Goal: Book appointment/travel/reservation

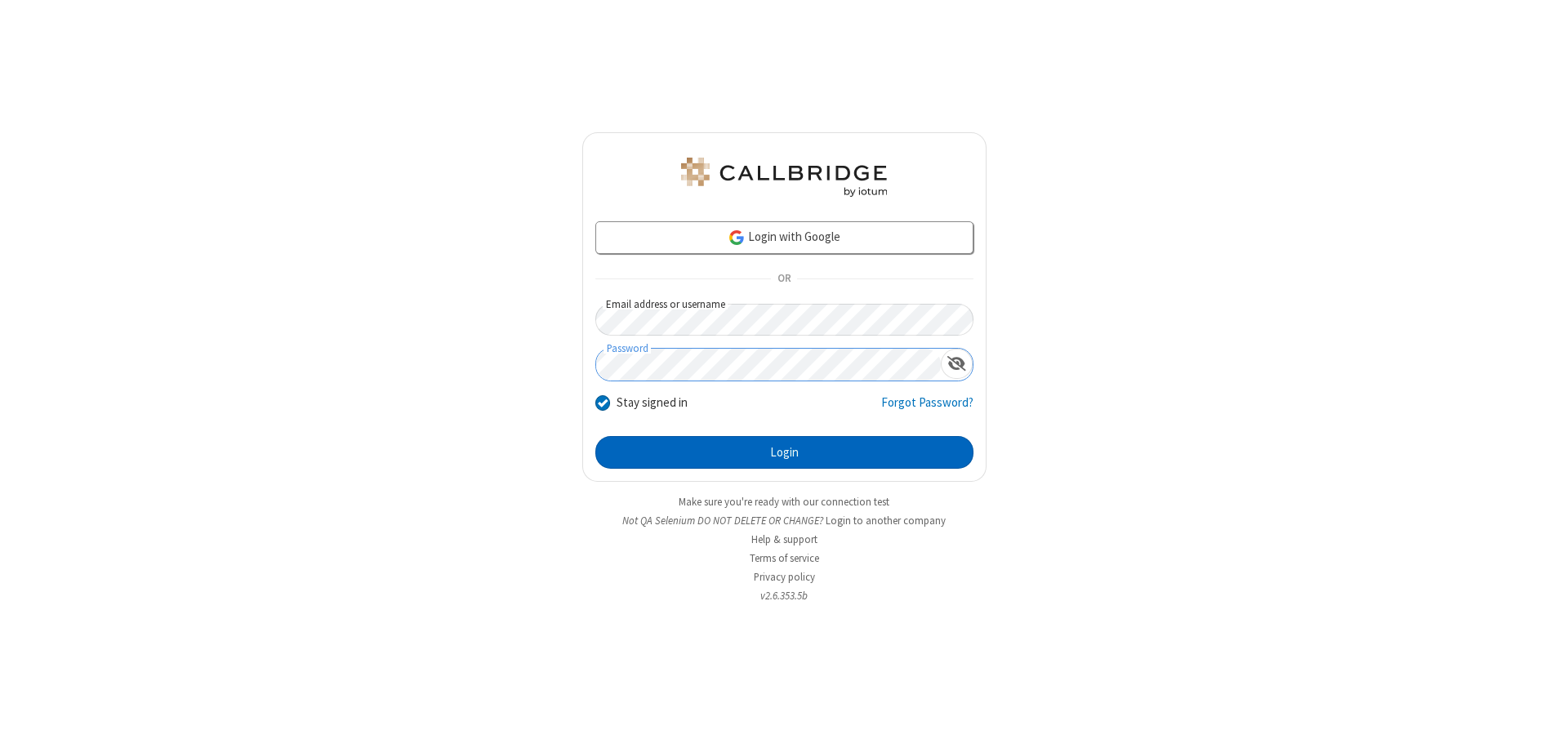
click at [784, 452] on button "Login" at bounding box center [784, 452] width 378 height 33
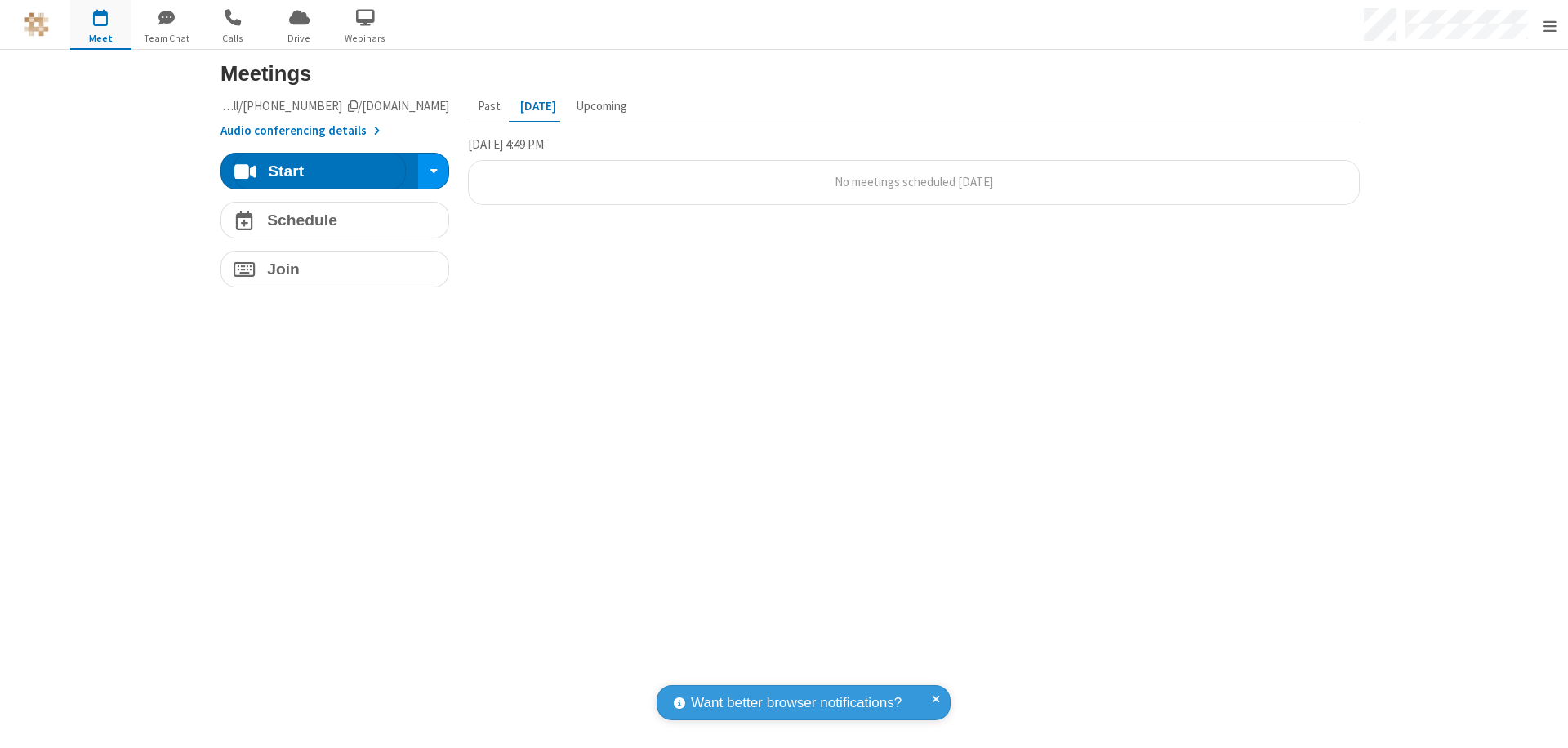
click at [1549, 26] on span "Open menu" at bounding box center [1549, 26] width 13 height 16
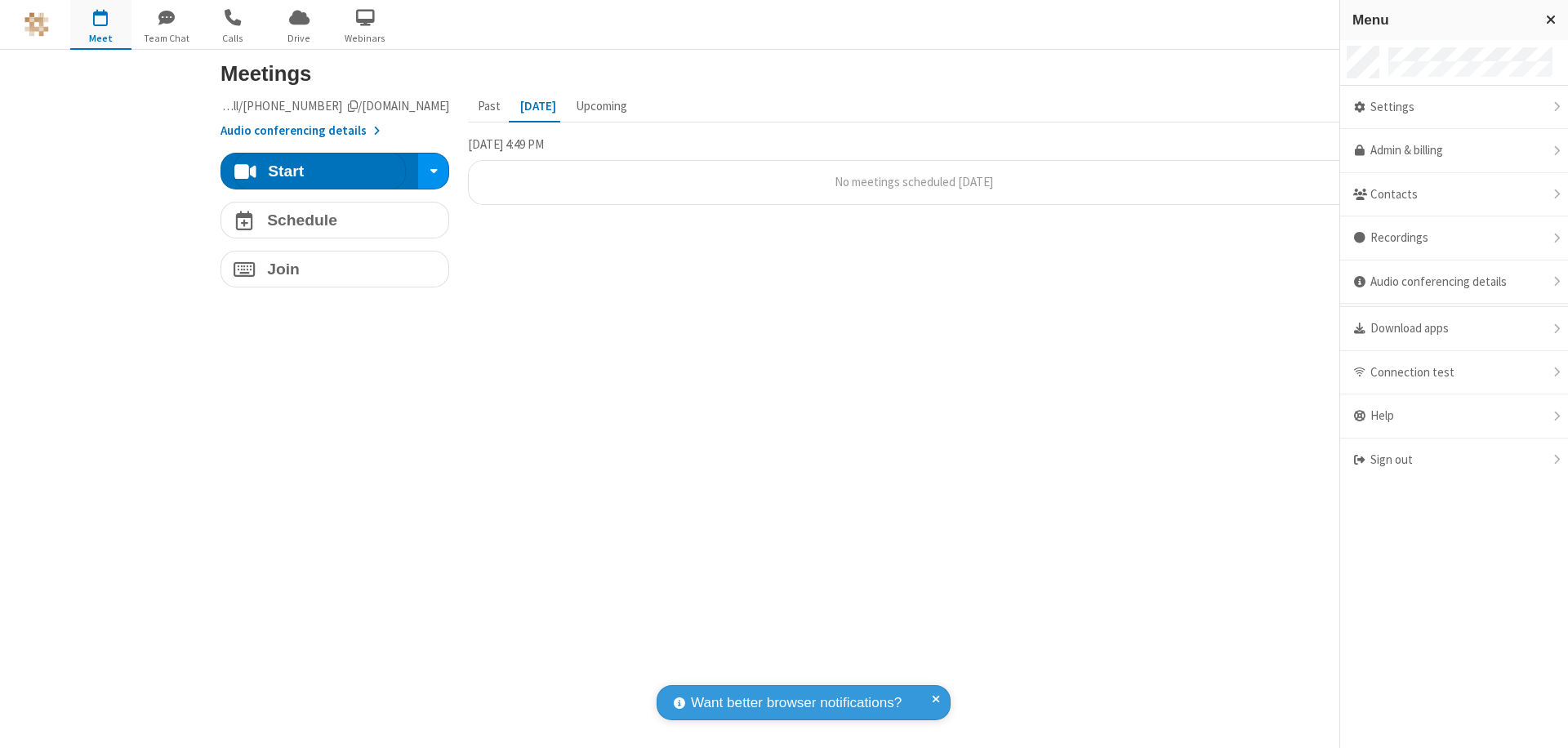
click at [100, 25] on span "button" at bounding box center [100, 17] width 61 height 27
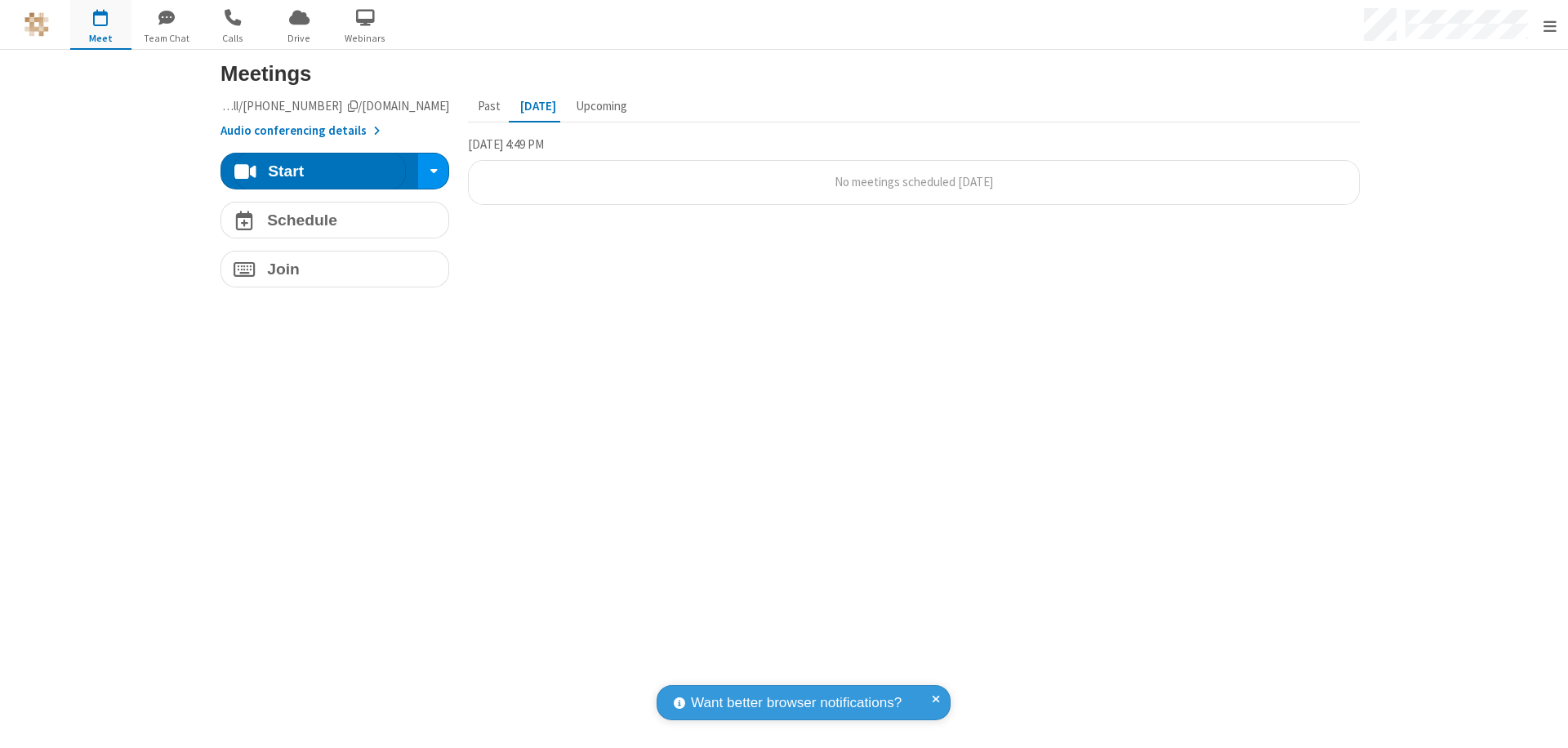
click at [100, 25] on span "button" at bounding box center [100, 17] width 61 height 27
click at [328, 220] on h4 "Schedule" at bounding box center [302, 220] width 70 height 16
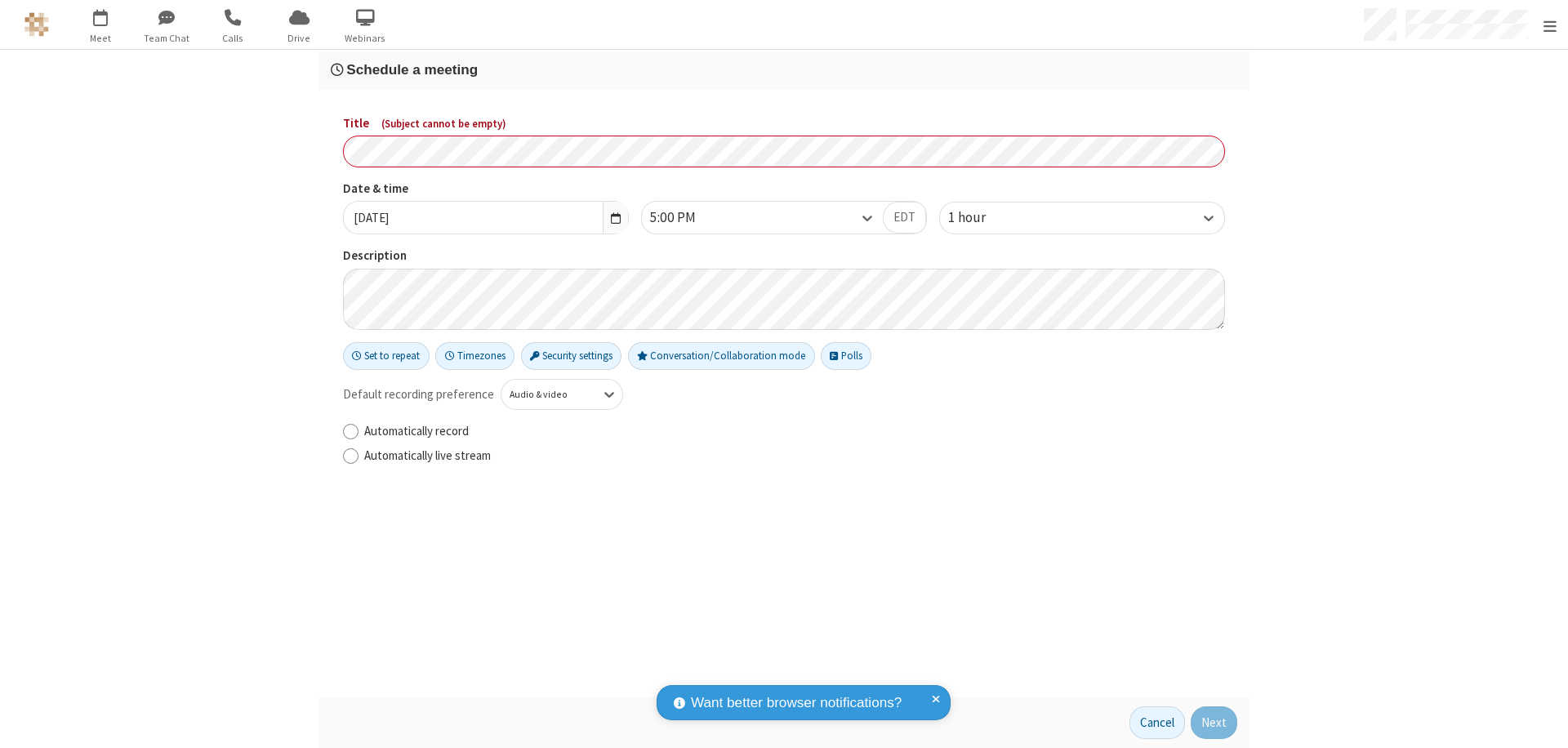
click at [777, 69] on h3 "Schedule a meeting" at bounding box center [784, 70] width 906 height 16
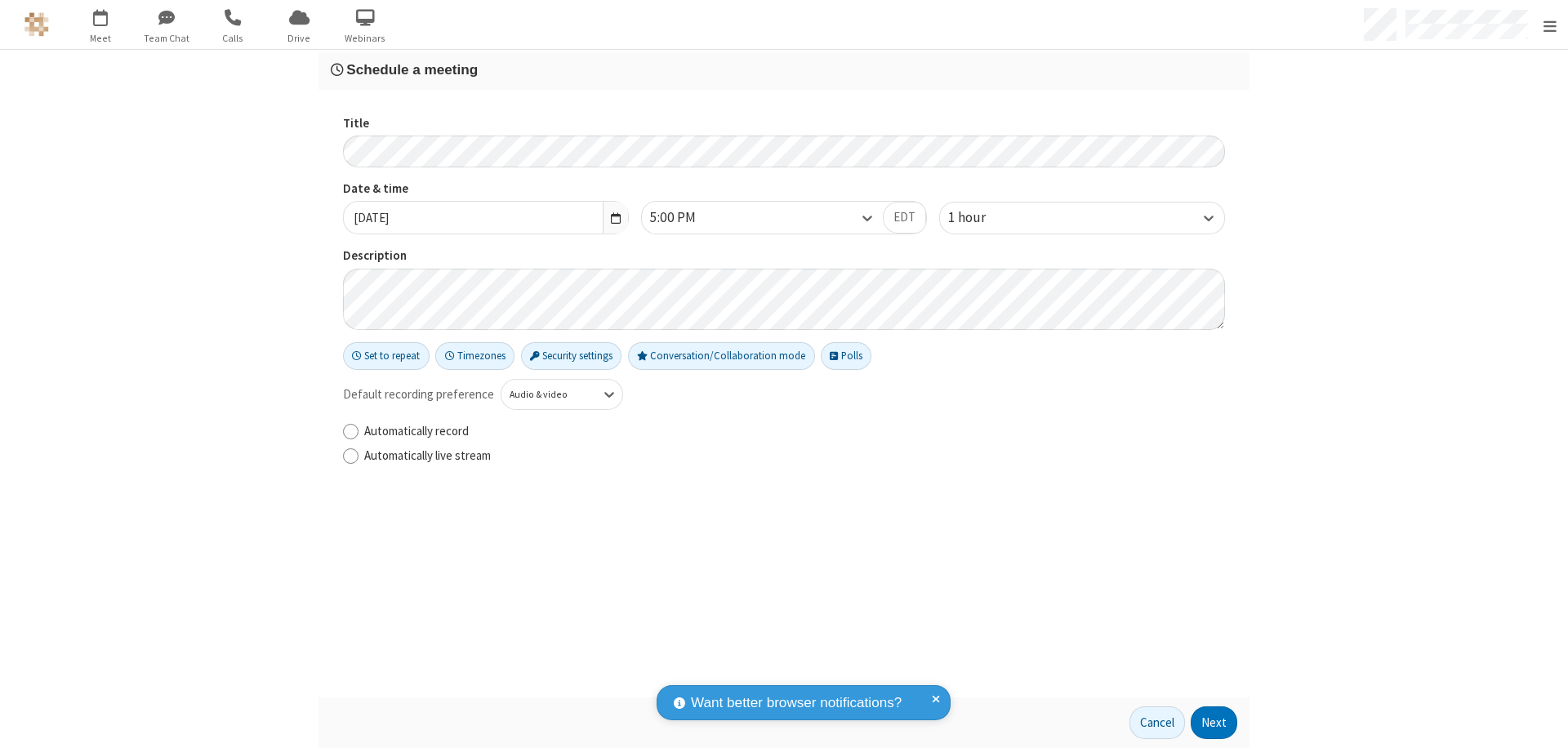
click at [1209, 723] on button "Next" at bounding box center [1213, 722] width 47 height 33
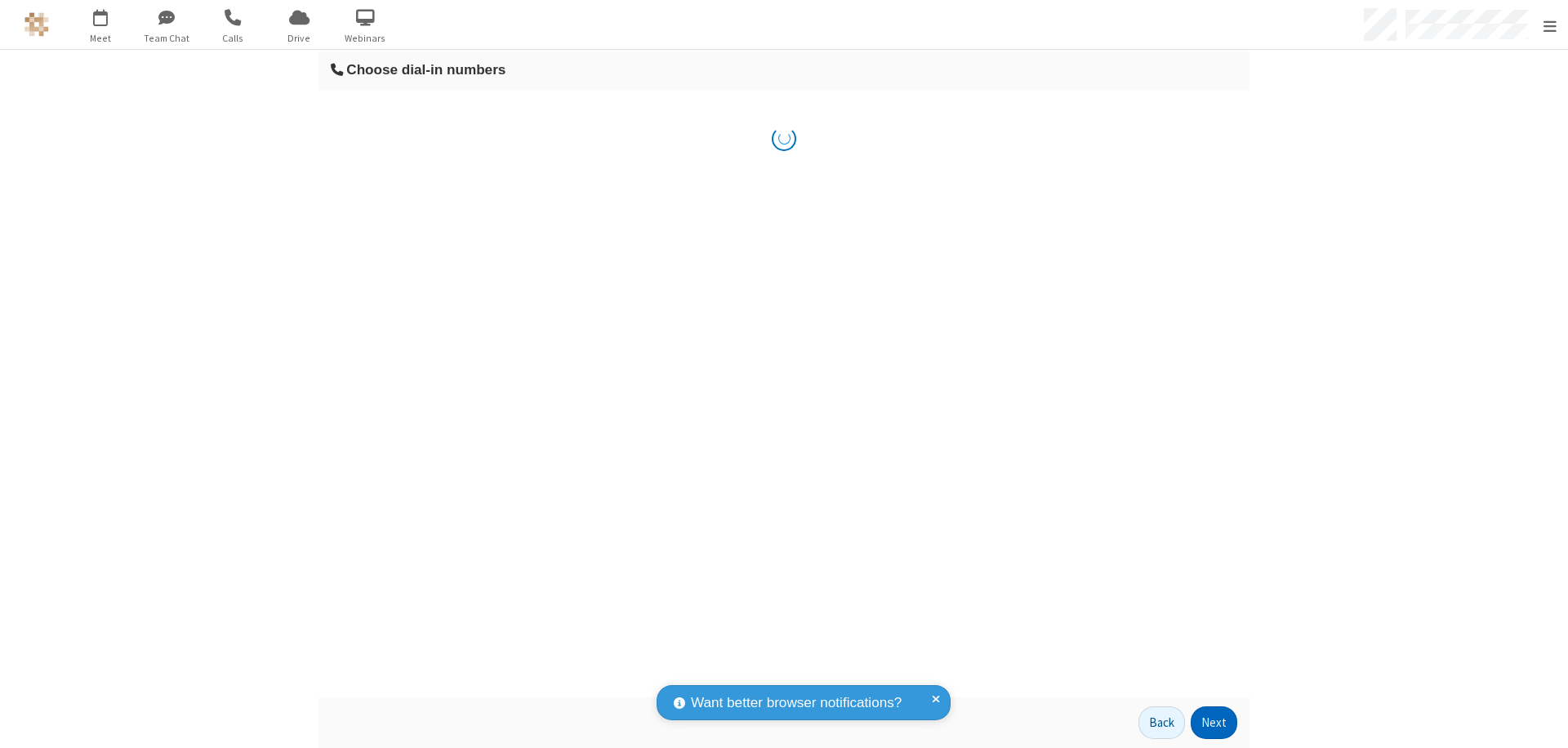
click at [1209, 723] on button "Next" at bounding box center [1213, 722] width 47 height 33
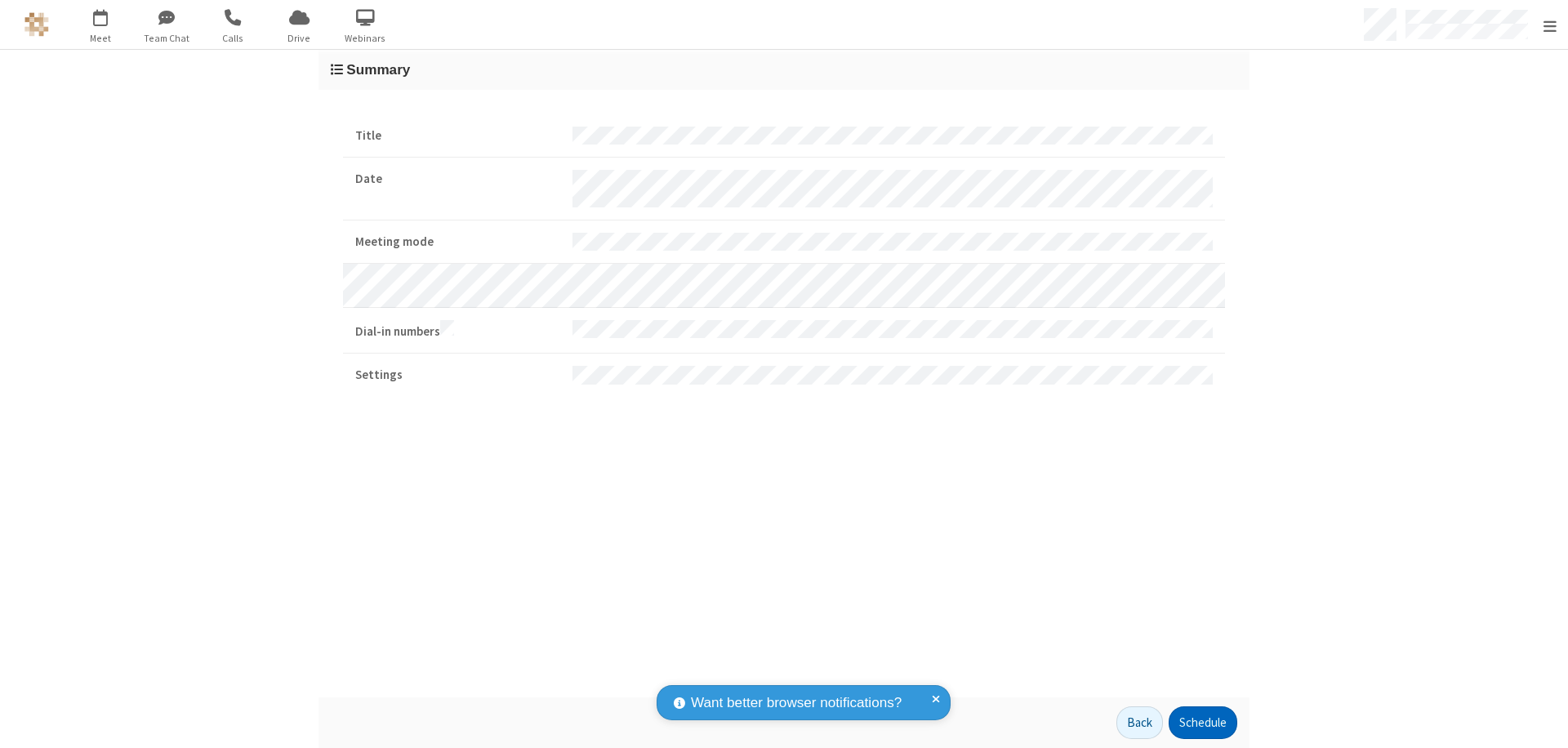
click at [1196, 723] on button "Schedule" at bounding box center [1203, 722] width 69 height 33
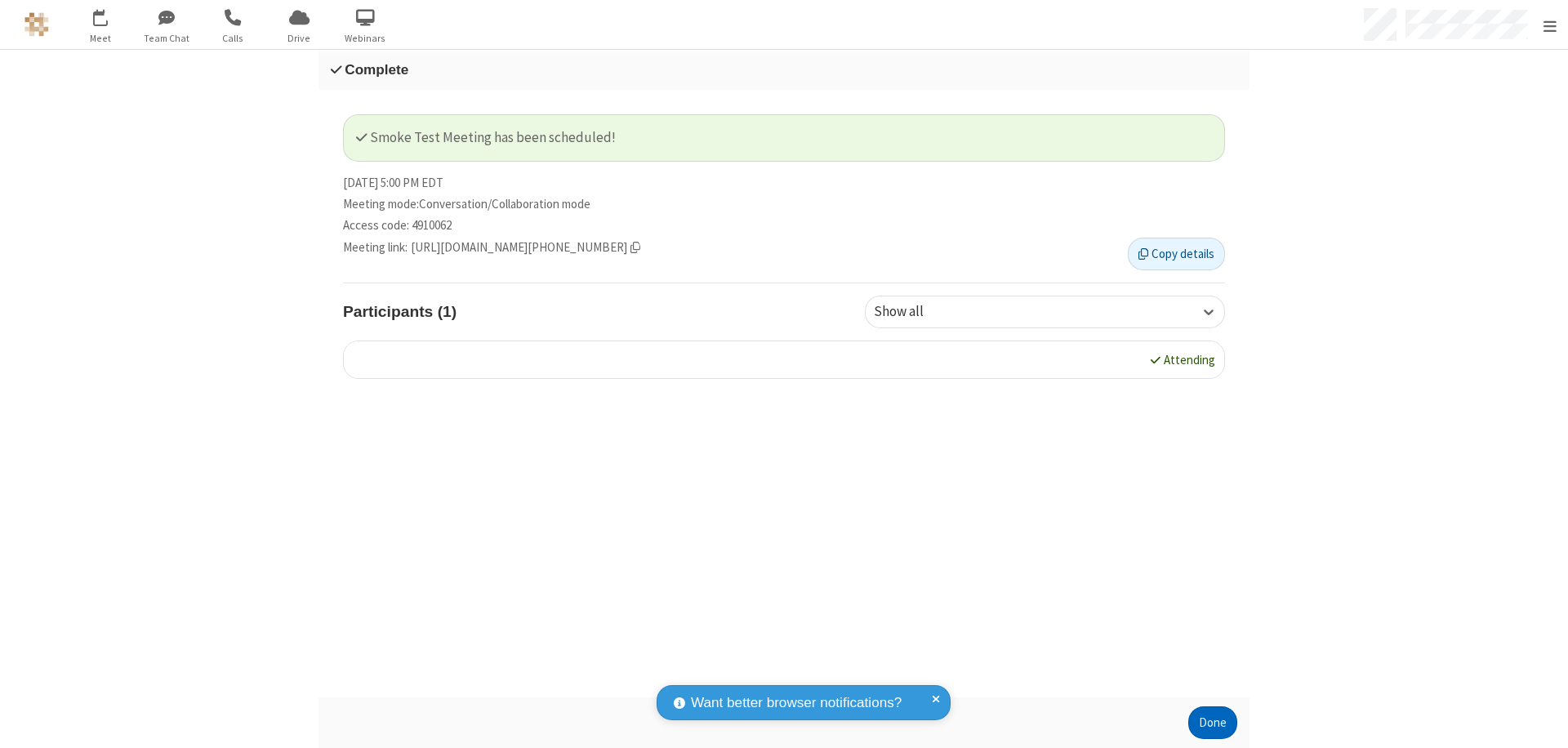
click at [1207, 723] on button "Done" at bounding box center [1212, 722] width 49 height 33
